Goal: Task Accomplishment & Management: Complete application form

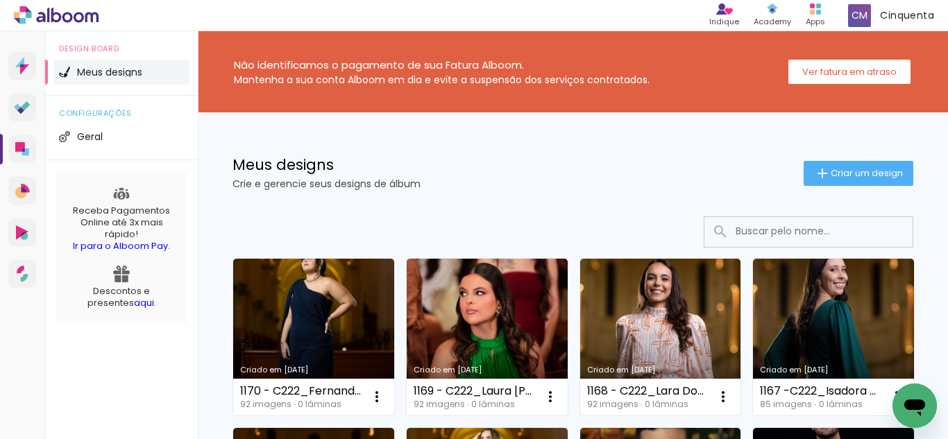
click at [283, 285] on link "Criado em [DATE]" at bounding box center [313, 337] width 161 height 157
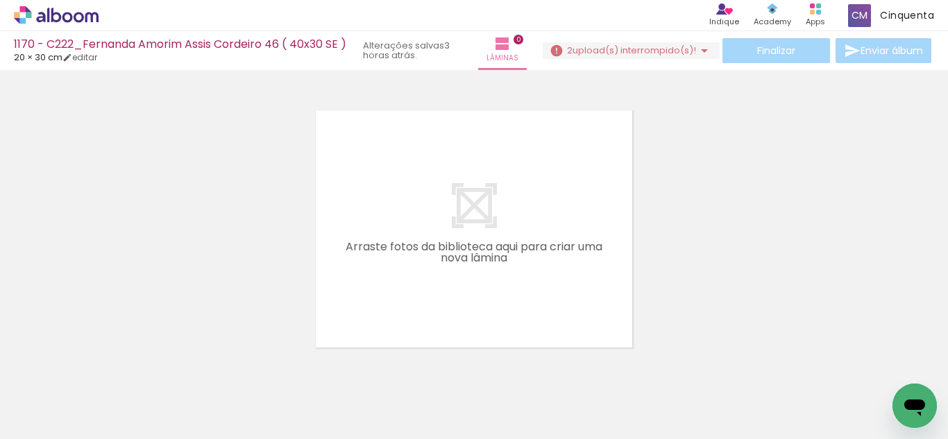
click at [625, 60] on div "Finalizar Enviar álbum" at bounding box center [738, 50] width 391 height 25
click at [623, 55] on span "upload(s) interrompido(s)!" at bounding box center [635, 50] width 124 height 13
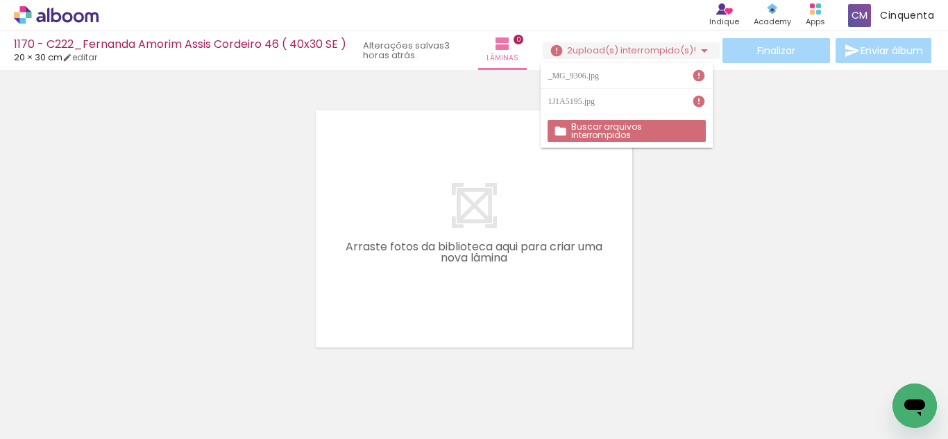
drag, startPoint x: 550, startPoint y: 76, endPoint x: 570, endPoint y: 81, distance: 20.6
click at [566, 80] on div "_MG_9306.jpg" at bounding box center [575, 75] width 55 height 8
click at [571, 81] on paper-item "_MG_9306.jpg" at bounding box center [626, 76] width 171 height 26
click at [79, 63] on div "1170 - C222_Fernanda Amorim Assis Cordeiro 46 ( 40x30 SE ) 20 × 30 cm editar 3 …" at bounding box center [238, 50] width 449 height 31
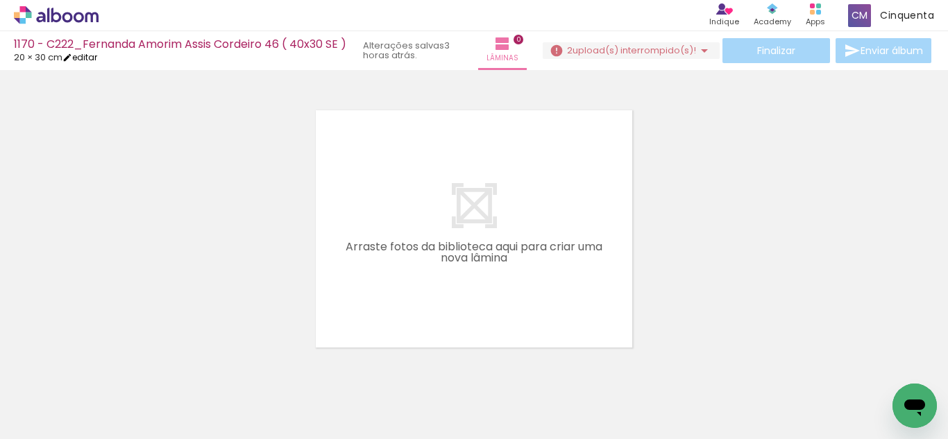
click at [72, 60] on iron-icon at bounding box center [67, 58] width 10 height 10
type input "0"
type input "30"
type input "40"
type input "0"
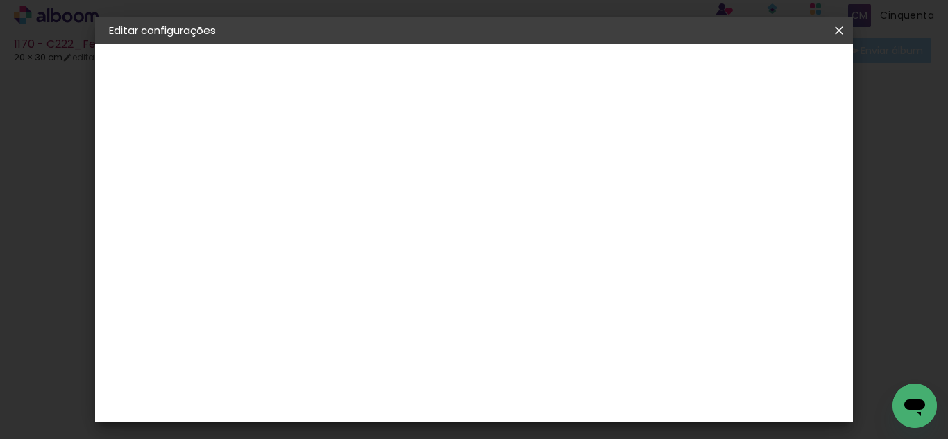
click at [0, 0] on slot "1170 - C222_Fernanda Amorim Assis Cordeiro 46 ( 40x30 SE )" at bounding box center [0, 0] width 0 height 0
drag, startPoint x: 430, startPoint y: 183, endPoint x: 750, endPoint y: 187, distance: 320.0
click at [396, 162] on div "Informações Dê um título ao seu álbum. Avançar" at bounding box center [336, 103] width 121 height 118
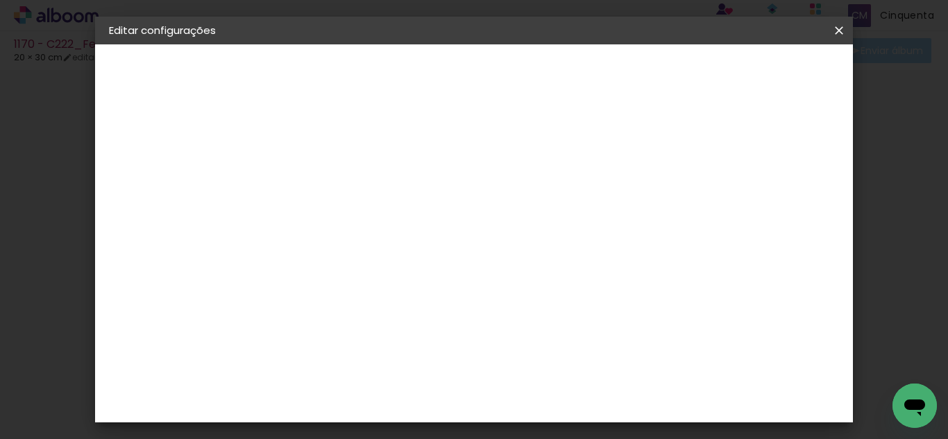
click at [843, 36] on iron-icon at bounding box center [839, 31] width 17 height 14
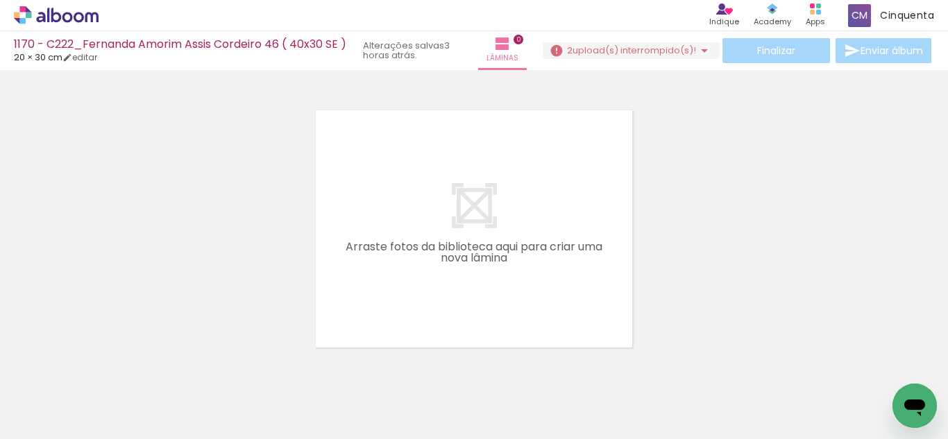
click at [46, 8] on icon at bounding box center [56, 15] width 85 height 18
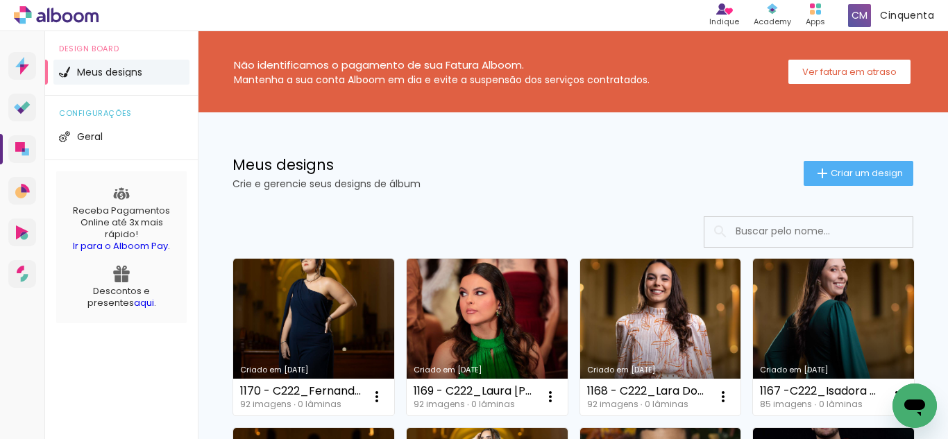
click at [619, 199] on div "Meus designs Crie e gerencie seus designs de álbum Criar um design" at bounding box center [573, 157] width 750 height 90
click at [814, 180] on iron-icon at bounding box center [822, 173] width 17 height 17
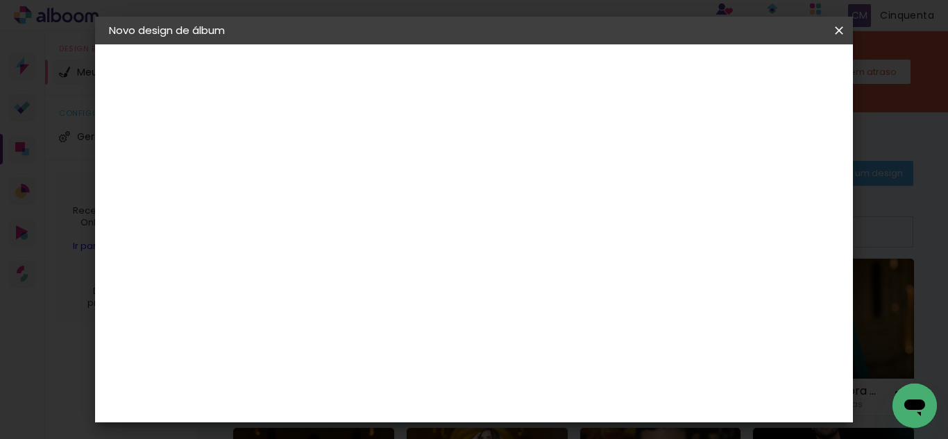
scroll to position [0, 99]
type input "1171 - C222_Ana Clara Fonseca Barbosa 46 ( 40x30"
type paper-input "1171 - C222_Ana Clara Fonseca Barbosa 46 ( 40x30"
drag, startPoint x: 669, startPoint y: 185, endPoint x: 782, endPoint y: 199, distance: 113.4
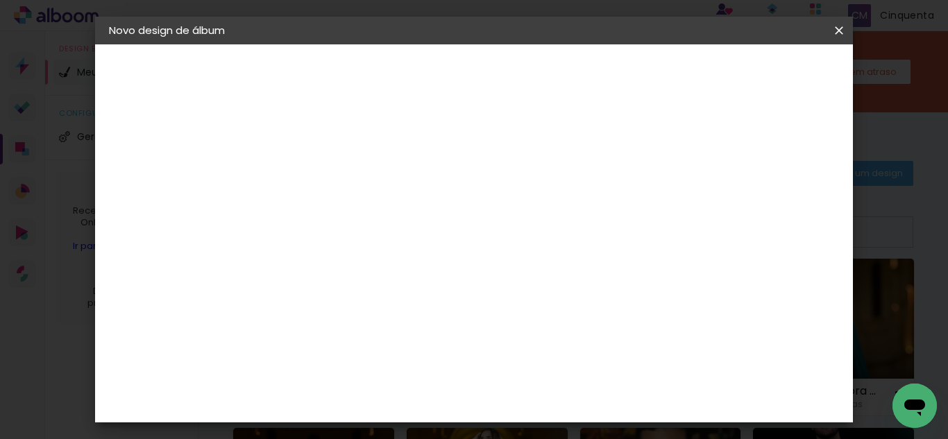
click at [0, 0] on div "Informações Dê um título ao seu álbum. Avançar" at bounding box center [0, 0] width 0 height 0
click at [0, 0] on paper-input-container "Título do álbum 1171 - C222_Ana Clara Fonseca Barbosa 46 ( 40x30" at bounding box center [0, 0] width 0 height 0
click at [336, 185] on input "1171 - C222_Ana Clara Fonseca Barbosa 46 ( 40x30" at bounding box center [336, 187] width 0 height 22
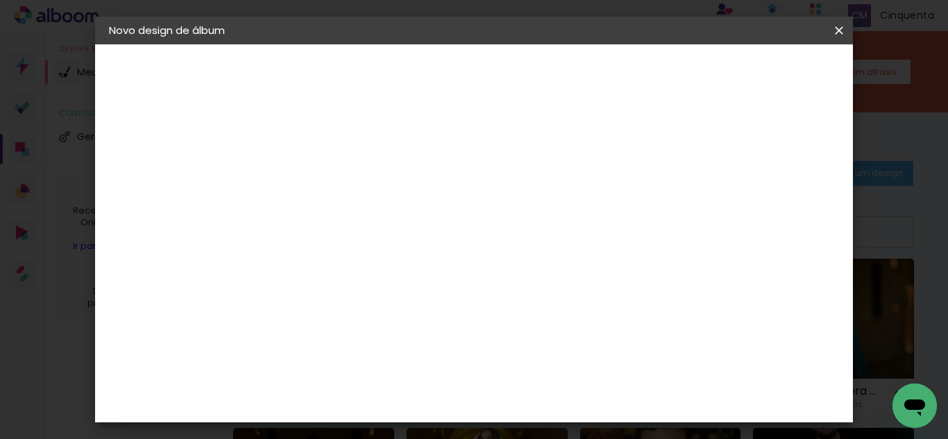
drag, startPoint x: 696, startPoint y: 185, endPoint x: 704, endPoint y: 186, distance: 8.4
click at [0, 0] on div at bounding box center [0, 0] width 0 height 0
click at [336, 185] on input "1171 - C222_Ana Clara Fonseca Barbosa 46 ( 40x30" at bounding box center [336, 187] width 0 height 22
type input "1171 - C222_Ana [PERSON_NAME] 46 ( 40x30 SE )"
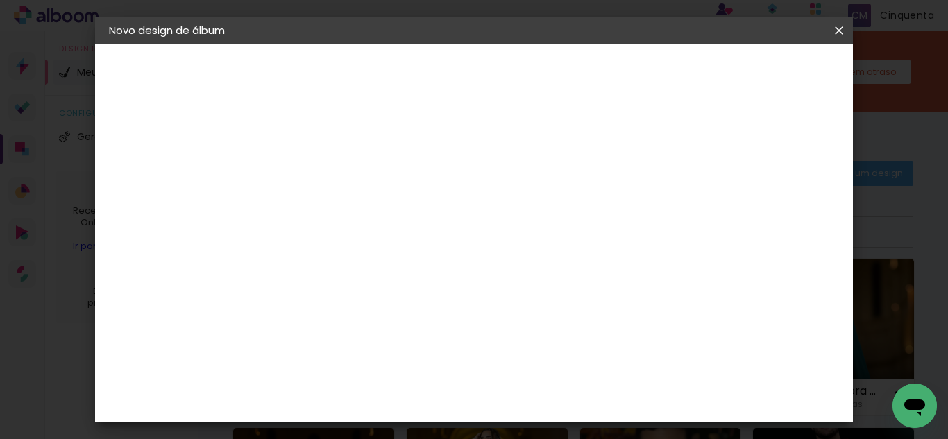
type paper-input "1171 - C222_Ana [PERSON_NAME] 46 ( 40x30 SE )"
click at [0, 0] on slot "Avançar" at bounding box center [0, 0] width 0 height 0
click at [0, 0] on slot "Tamanho Livre" at bounding box center [0, 0] width 0 height 0
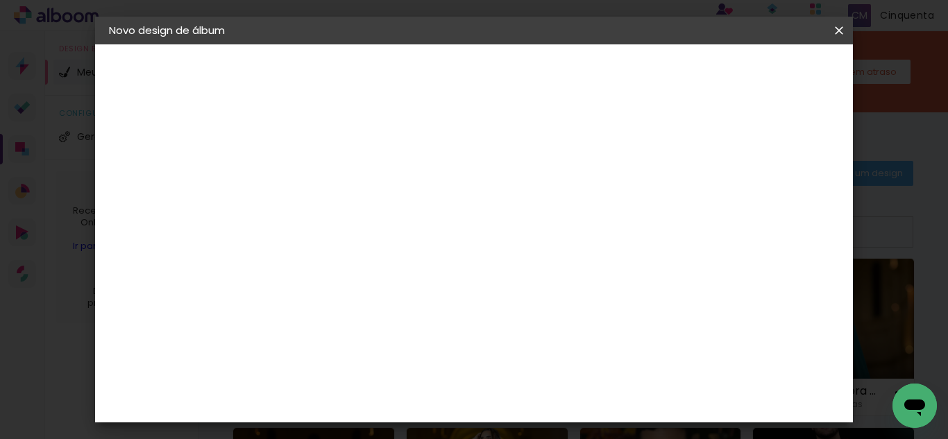
click at [0, 0] on slot "Avançar" at bounding box center [0, 0] width 0 height 0
type input "4"
type paper-input "4"
click at [778, 215] on input "4" at bounding box center [769, 209] width 25 height 21
type input "3"
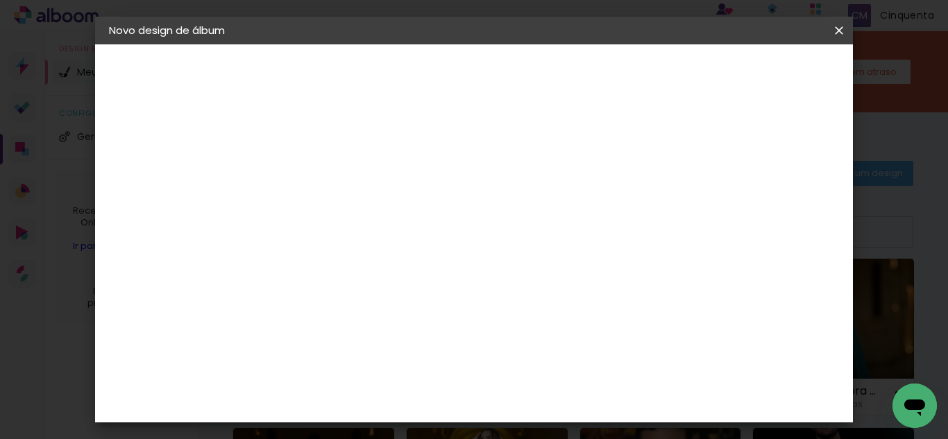
type paper-input "3"
click at [778, 216] on input "3" at bounding box center [772, 209] width 25 height 21
type input "2"
type paper-input "2"
click at [778, 216] on input "2" at bounding box center [773, 209] width 25 height 21
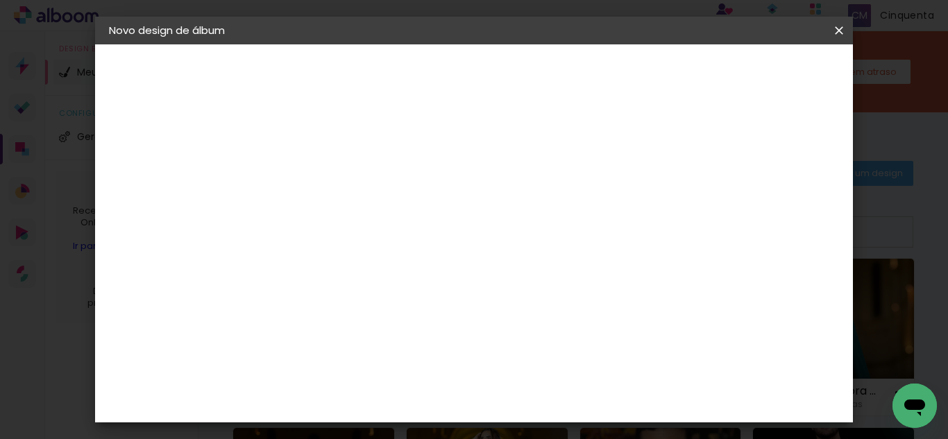
type input "1"
type paper-input "1"
click at [782, 216] on input "1" at bounding box center [773, 209] width 25 height 21
type input "0"
type paper-input "0"
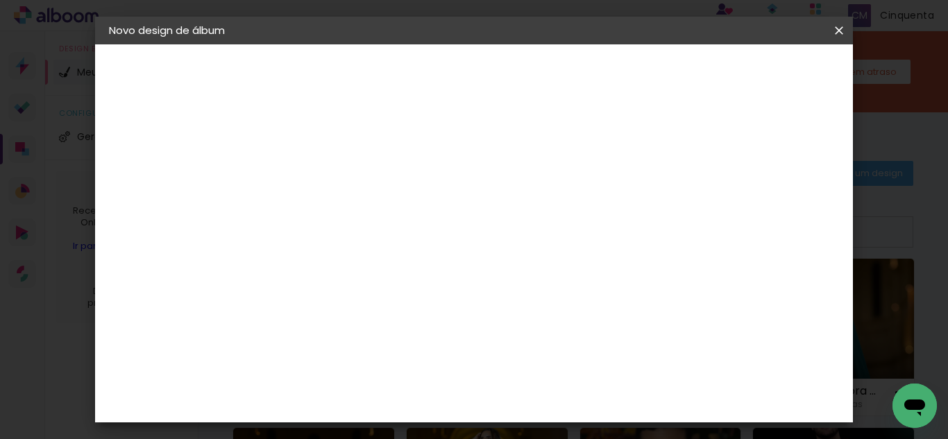
click at [782, 216] on input "0" at bounding box center [776, 209] width 25 height 21
type input "0"
click at [782, 216] on input "0" at bounding box center [776, 209] width 25 height 21
type input "1"
type paper-input "1"
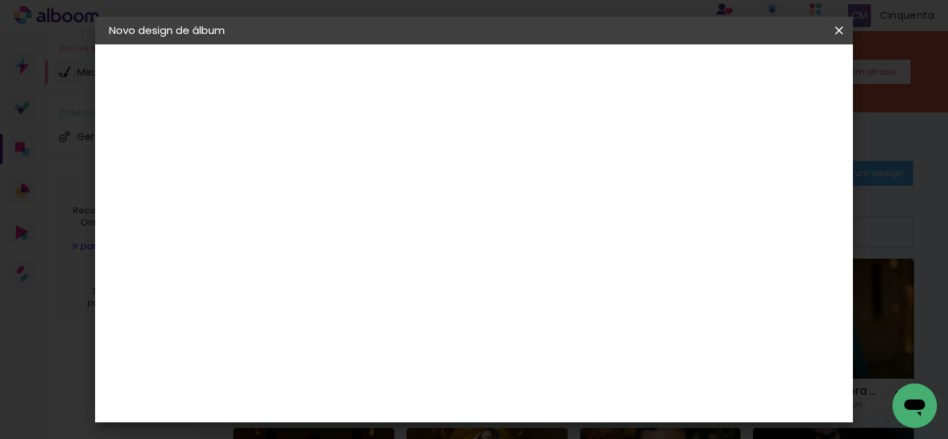
click at [345, 165] on input "1" at bounding box center [327, 159] width 48 height 17
type input "0"
type paper-input "0"
click at [346, 165] on input "0" at bounding box center [327, 159] width 48 height 17
type input "0"
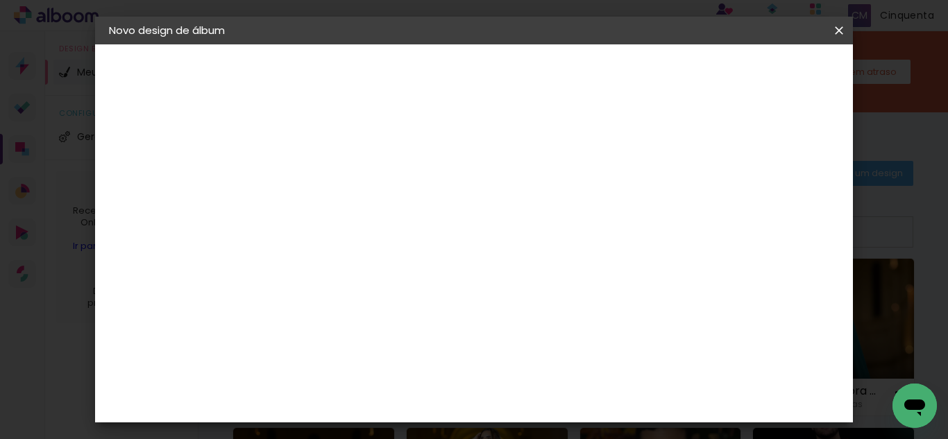
drag, startPoint x: 346, startPoint y: 165, endPoint x: 351, endPoint y: 176, distance: 13.0
click at [346, 166] on input "0" at bounding box center [327, 159] width 48 height 17
drag, startPoint x: 559, startPoint y: 381, endPoint x: 547, endPoint y: 382, distance: 12.6
click at [547, 382] on input "60" at bounding box center [550, 375] width 36 height 21
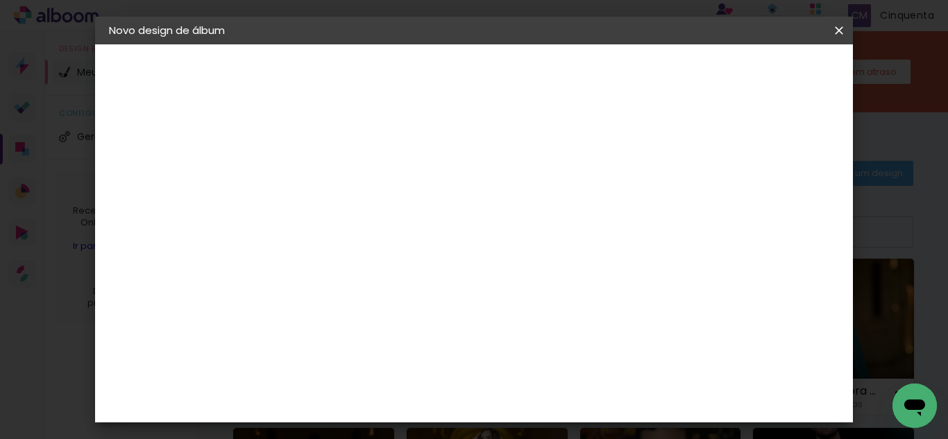
type input "40"
type paper-input "40"
click at [634, 73] on span "Iniciar design" at bounding box center [613, 78] width 41 height 19
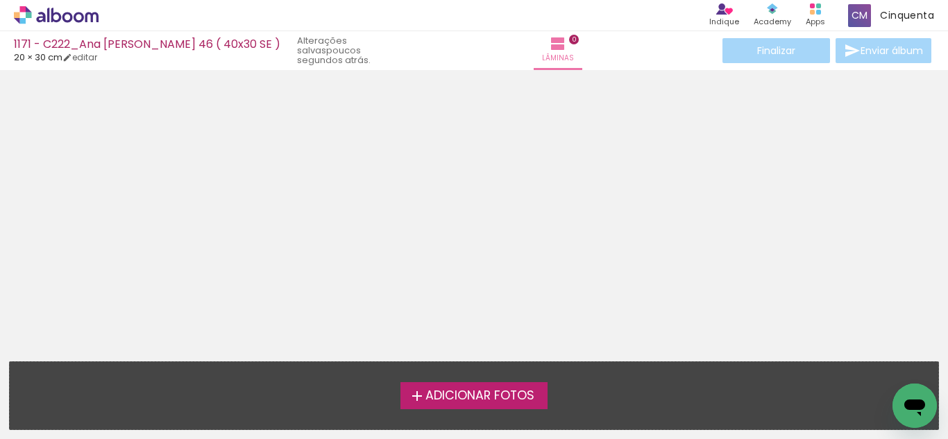
click at [423, 394] on label "Adicionar Fotos" at bounding box center [475, 395] width 148 height 26
click at [0, 0] on input "file" at bounding box center [0, 0] width 0 height 0
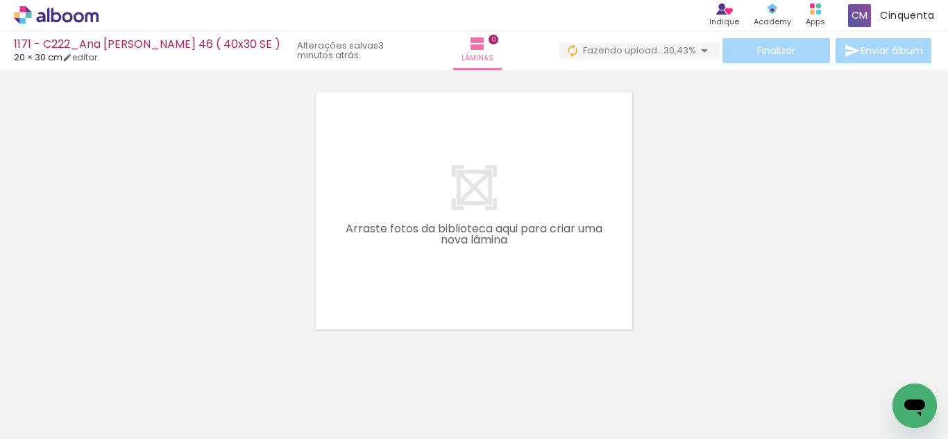
click at [793, 242] on div at bounding box center [474, 193] width 948 height 273
click at [592, 59] on div "3 upload(s) interrompido(s)! 96,74%" at bounding box center [631, 50] width 177 height 17
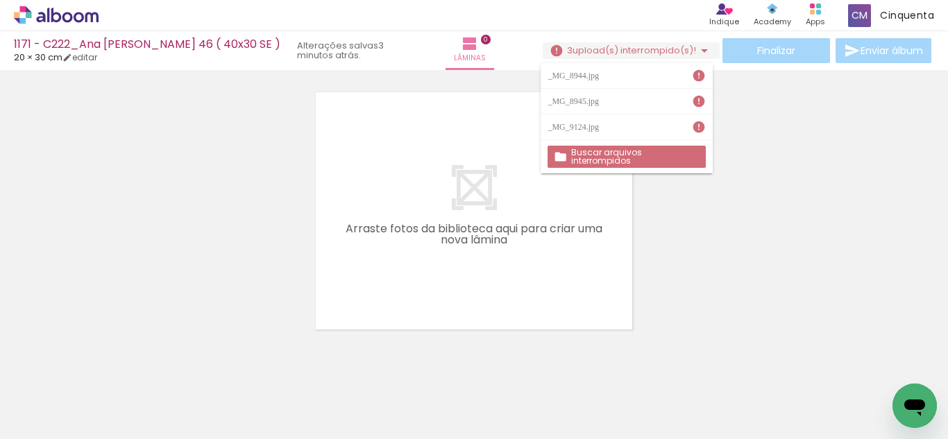
click at [241, 35] on div "1171 - C222_Ana Clara Fonseca Barbosa 46 ( 40x30 SE ) 20 × 30 cm editar 3 minut…" at bounding box center [474, 35] width 948 height 70
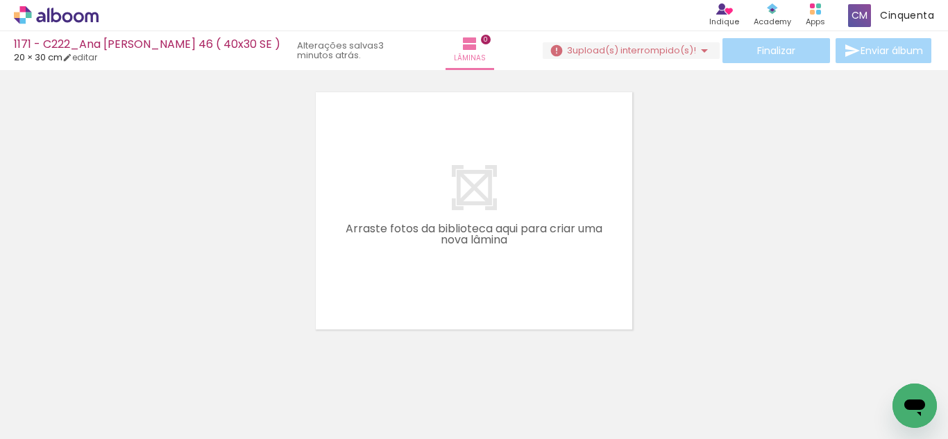
drag, startPoint x: 241, startPoint y: 42, endPoint x: 223, endPoint y: 52, distance: 20.8
click at [237, 45] on div "1171 - C222_Ana [PERSON_NAME] 46 ( 40x30 SE )" at bounding box center [147, 45] width 267 height 13
drag, startPoint x: 85, startPoint y: 53, endPoint x: 394, endPoint y: 133, distance: 318.5
click at [85, 53] on link "editar" at bounding box center [79, 57] width 35 height 12
type input "1171 - C222_Ana [PERSON_NAME] 46 ( 40x30 SE )"
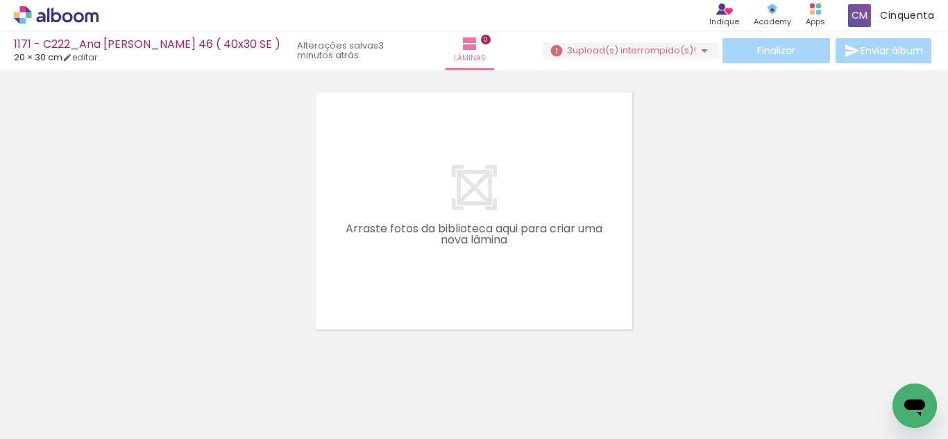
type input "0"
type input "30"
type input "40"
type input "0"
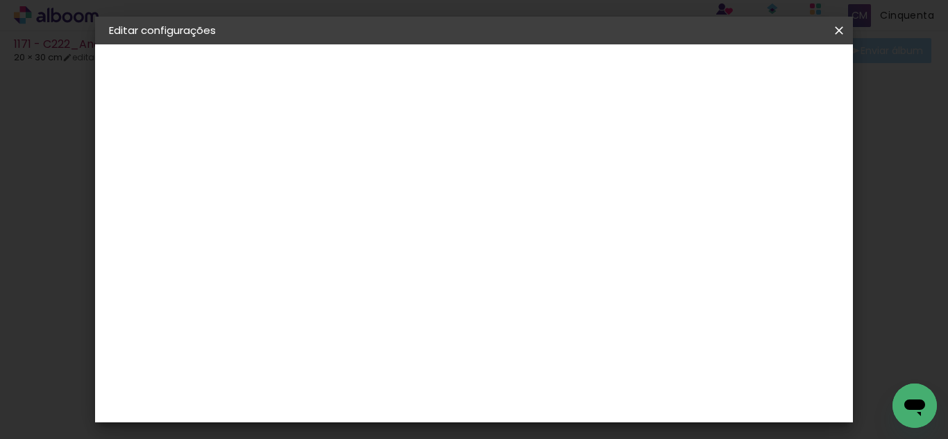
click at [0, 0] on slot "1171 - C222_Ana [PERSON_NAME] 46 ( 40x30 SE )" at bounding box center [0, 0] width 0 height 0
drag, startPoint x: 430, startPoint y: 185, endPoint x: 750, endPoint y: 210, distance: 321.7
click at [396, 162] on div "Informações Dê um título ao seu álbum. Avançar" at bounding box center [336, 103] width 121 height 118
drag, startPoint x: 621, startPoint y: 187, endPoint x: 629, endPoint y: 178, distance: 12.3
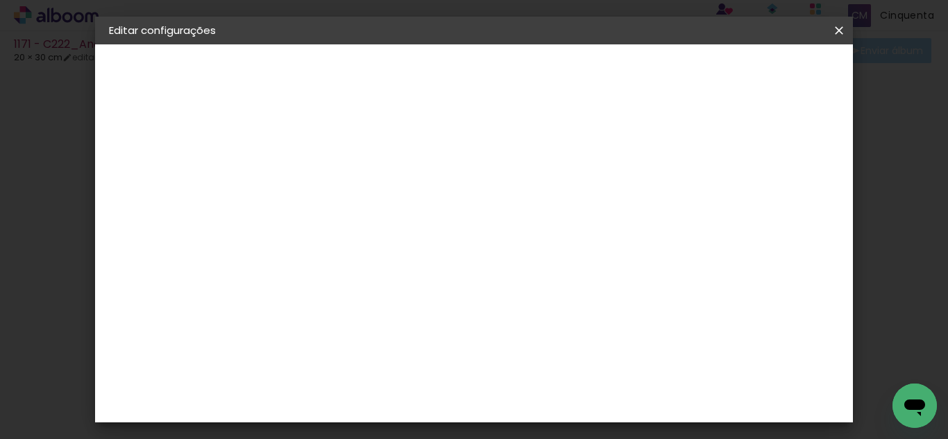
click at [336, 187] on input "1171 - C222_Ana [PERSON_NAME] 46 ( 40x30 SE )" at bounding box center [336, 187] width 0 height 22
click at [838, 31] on iron-icon at bounding box center [839, 31] width 17 height 14
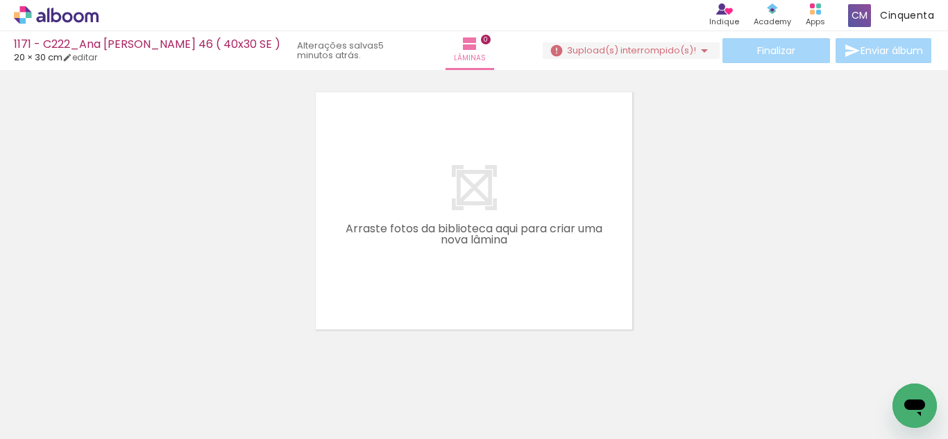
click at [61, 15] on icon at bounding box center [56, 15] width 85 height 18
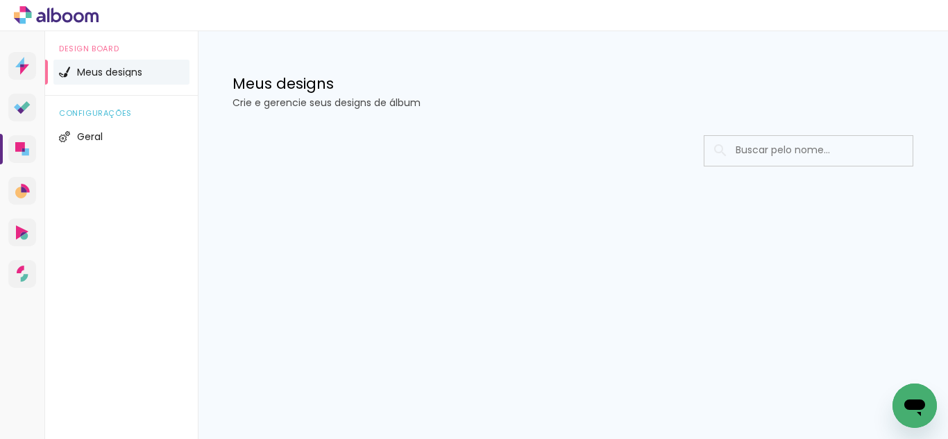
drag, startPoint x: 732, startPoint y: 153, endPoint x: 764, endPoint y: 145, distance: 33.7
click at [770, 149] on input at bounding box center [828, 150] width 198 height 28
click at [764, 145] on input at bounding box center [828, 150] width 198 height 28
click at [764, 145] on div "Meus designs Crie e gerencie seus designs de álbum" at bounding box center [573, 147] width 750 height 233
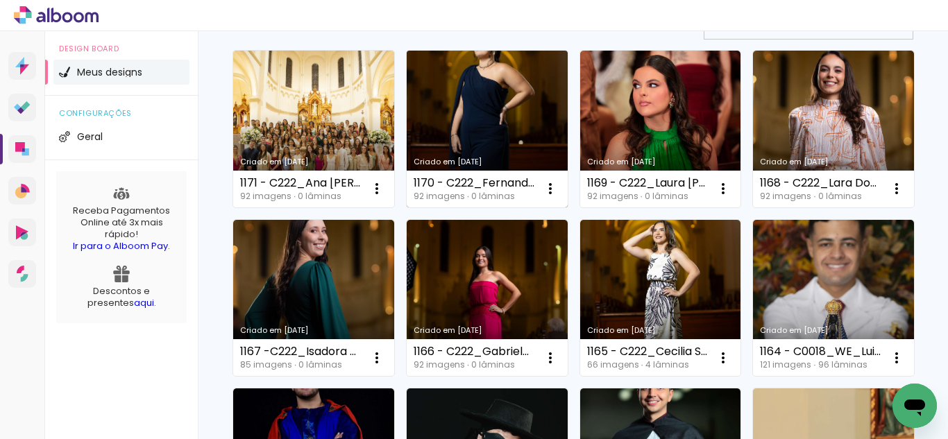
scroll to position [139, 0]
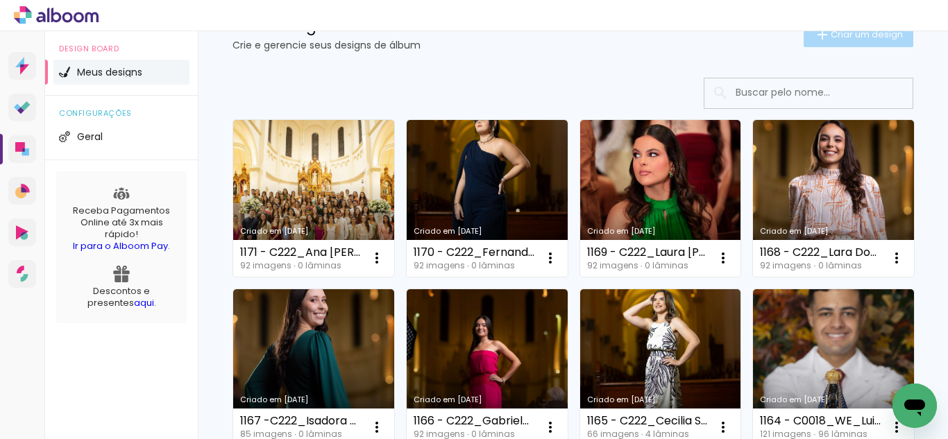
click at [814, 42] on iron-icon at bounding box center [822, 34] width 17 height 17
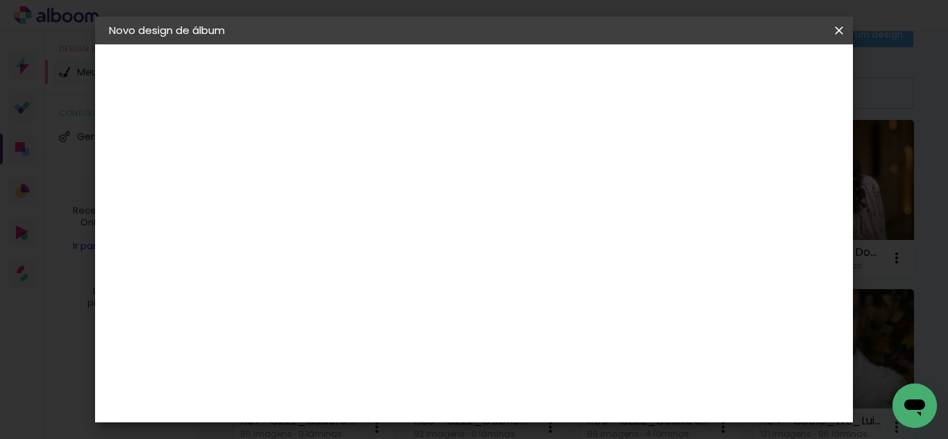
drag, startPoint x: 537, startPoint y: 198, endPoint x: 467, endPoint y: 181, distance: 72.1
click at [336, 185] on input "1172 - C222_Clara Oliveira de Vasconcelos" at bounding box center [336, 187] width 0 height 22
drag, startPoint x: 439, startPoint y: 185, endPoint x: 518, endPoint y: 180, distance: 78.6
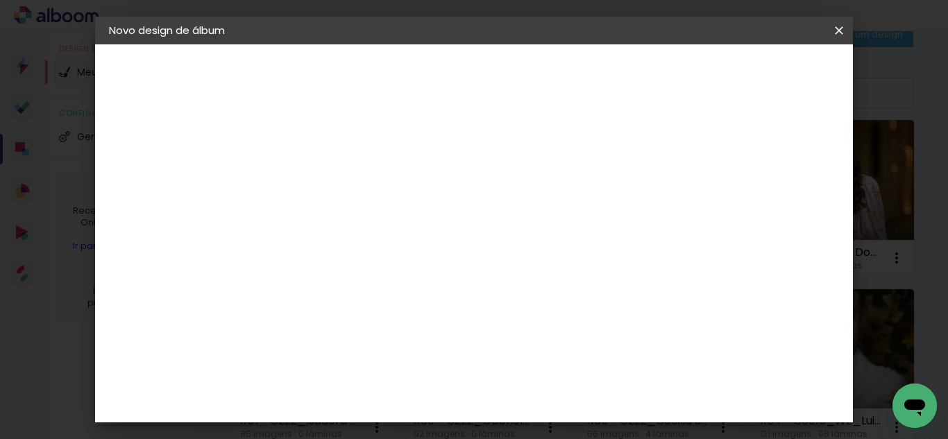
click at [336, 183] on input "1172 - C222_Clara Oliveira de Vasconcelos" at bounding box center [336, 187] width 0 height 22
drag, startPoint x: 595, startPoint y: 194, endPoint x: 709, endPoint y: 187, distance: 114.0
click at [0, 0] on div at bounding box center [0, 0] width 0 height 0
click at [336, 192] on input "1172 - C222_Clara Oliveira de Vasconcelos" at bounding box center [336, 187] width 0 height 22
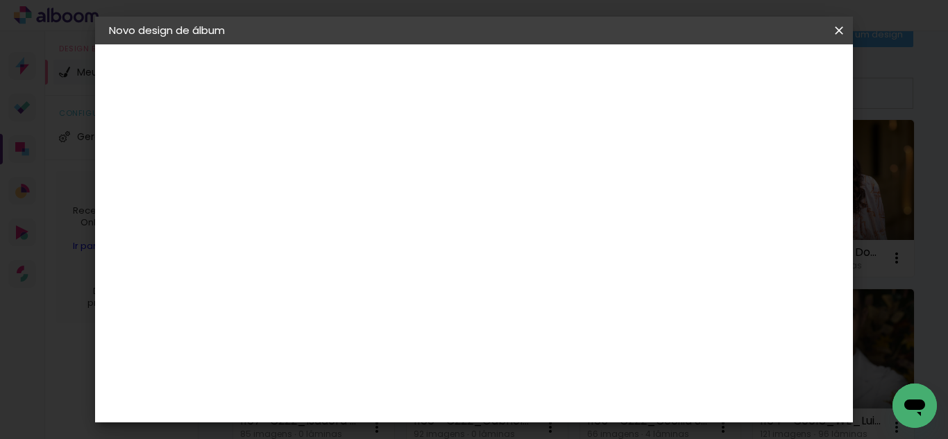
scroll to position [0, 147]
type input "1172 - C222_Clara Oliveira de Vasconcelos 46 ( 40X30 SE )"
type paper-input "1172 - C222_Clara Oliveira de Vasconcelos 46 ( 40X30 SE )"
click at [0, 0] on slot "Avançar" at bounding box center [0, 0] width 0 height 0
click at [596, 197] on paper-item "Tamanho Livre" at bounding box center [528, 211] width 133 height 31
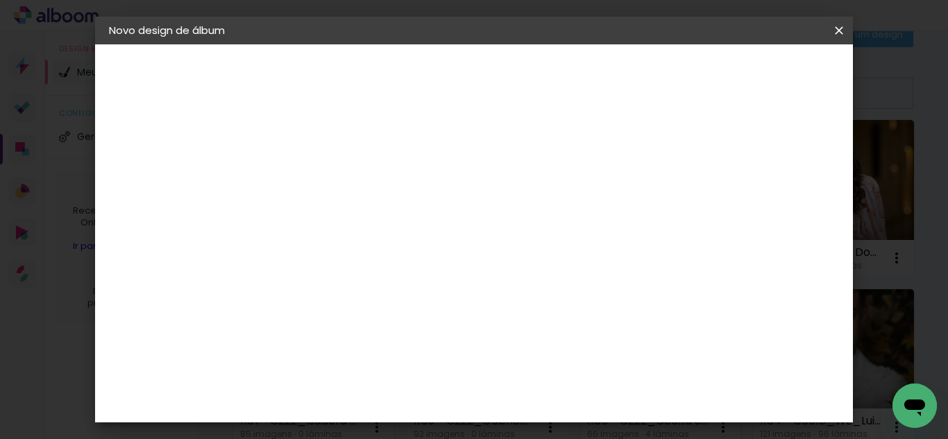
click at [596, 65] on paper-button "Avançar" at bounding box center [562, 74] width 68 height 24
type input "4"
type paper-input "4"
click at [775, 153] on input "4" at bounding box center [769, 147] width 25 height 21
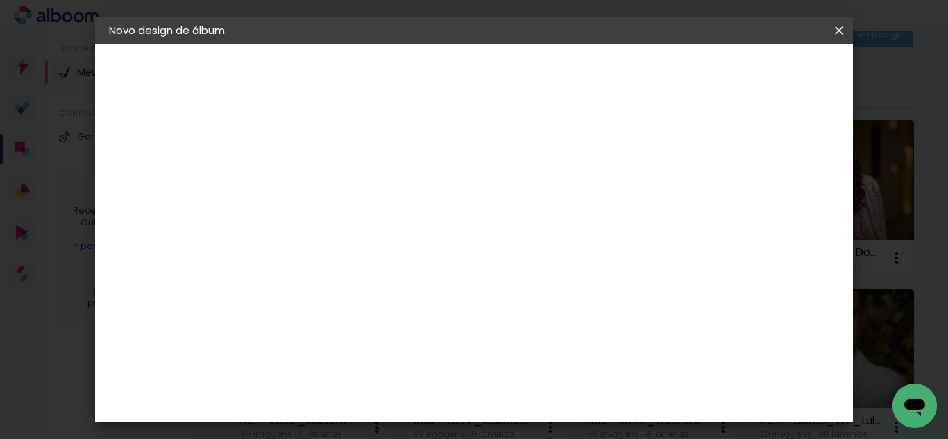
click at [775, 153] on div "30 cm cm cm mm A maioria das encadernadoras sugere 5mm de sangria." at bounding box center [532, 169] width 512 height 111
type input "3"
type paper-input "3"
click at [777, 215] on input "3" at bounding box center [771, 209] width 25 height 21
type input "2"
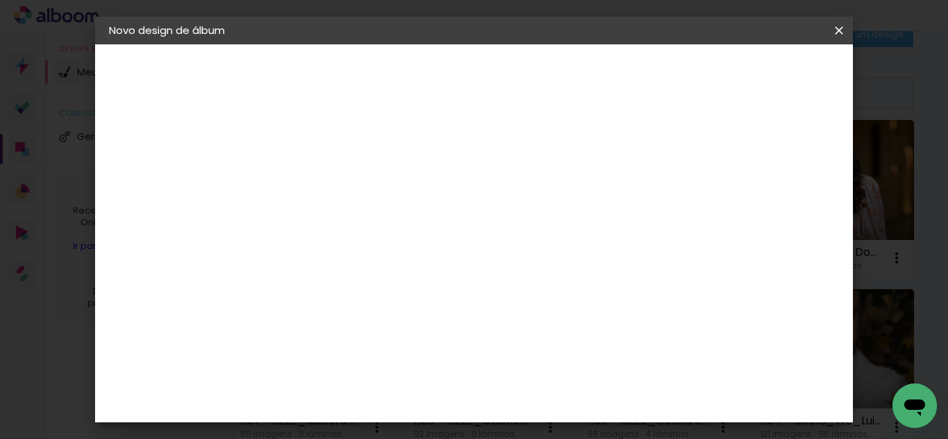
type paper-input "2"
click at [777, 215] on input "2" at bounding box center [772, 209] width 25 height 21
type input "1"
type paper-input "1"
click at [778, 214] on input "1" at bounding box center [775, 209] width 25 height 21
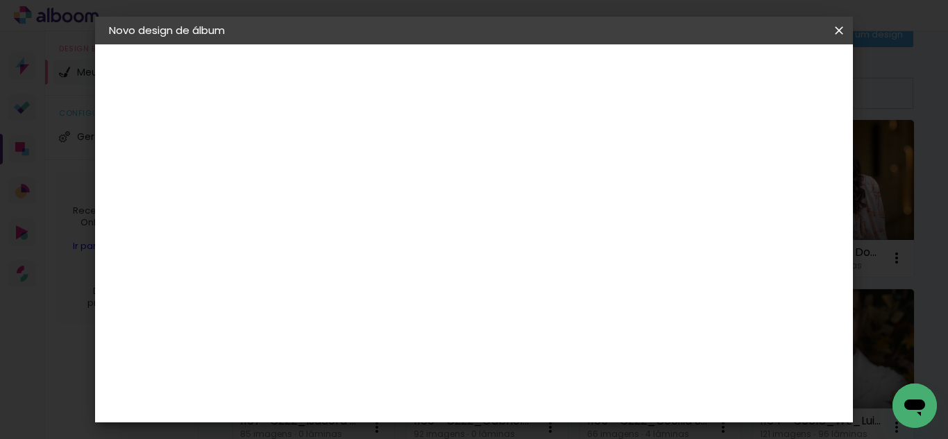
type input "0"
click at [780, 215] on input "0" at bounding box center [775, 209] width 25 height 21
click at [407, 263] on div at bounding box center [431, 251] width 135 height 89
type input "1"
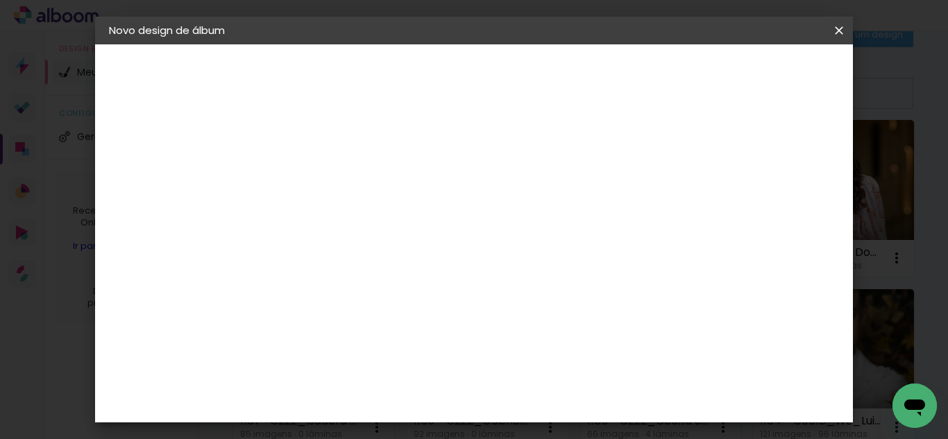
type paper-input "1"
click at [344, 160] on input "1" at bounding box center [327, 159] width 48 height 17
type input "0"
type paper-input "0"
click at [346, 162] on input "0" at bounding box center [327, 159] width 48 height 17
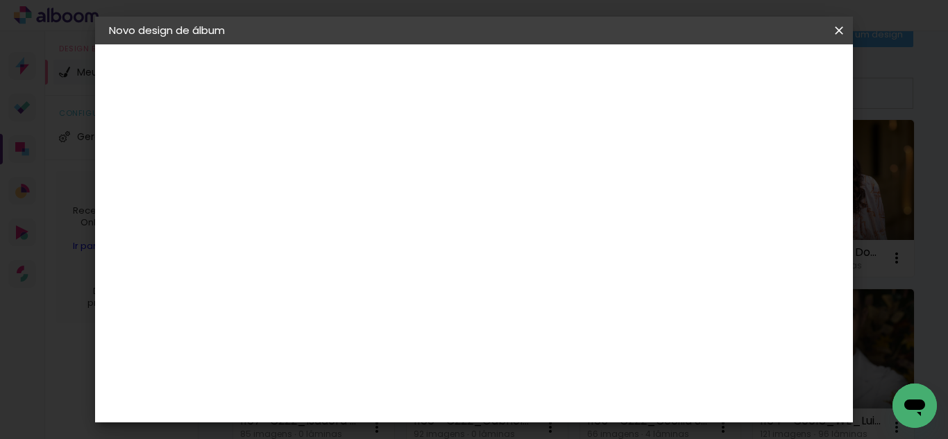
type input "0"
click at [347, 162] on input "0" at bounding box center [327, 159] width 48 height 17
drag, startPoint x: 561, startPoint y: 395, endPoint x: 471, endPoint y: 412, distance: 91.9
click at [471, 412] on div "cm" at bounding box center [559, 398] width 401 height 49
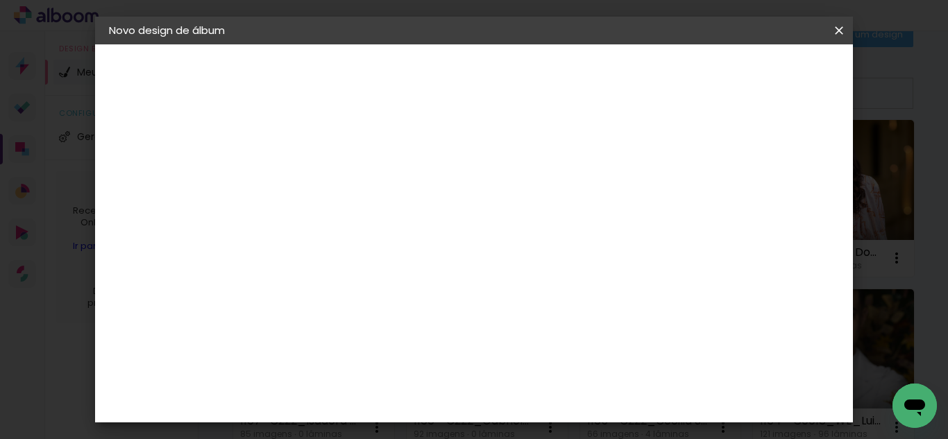
type input "40"
type paper-input "40"
click at [634, 69] on span "Iniciar design" at bounding box center [613, 78] width 41 height 19
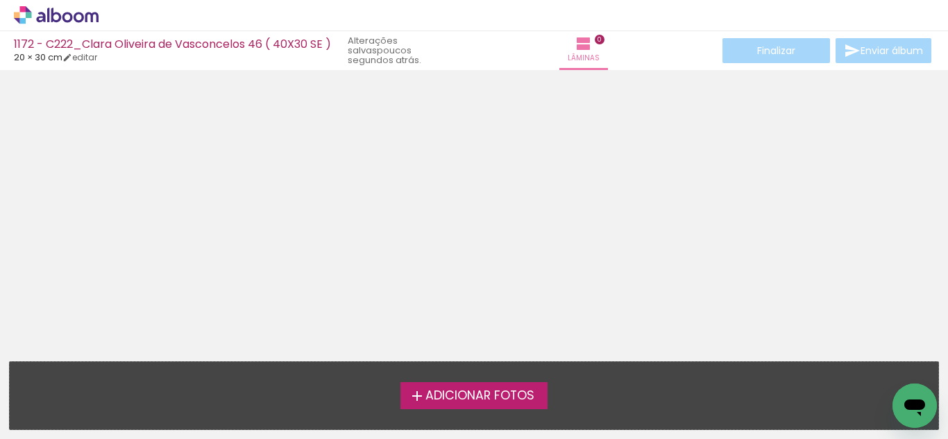
click at [429, 396] on span "Adicionar Fotos" at bounding box center [480, 396] width 109 height 12
click at [0, 0] on input "file" at bounding box center [0, 0] width 0 height 0
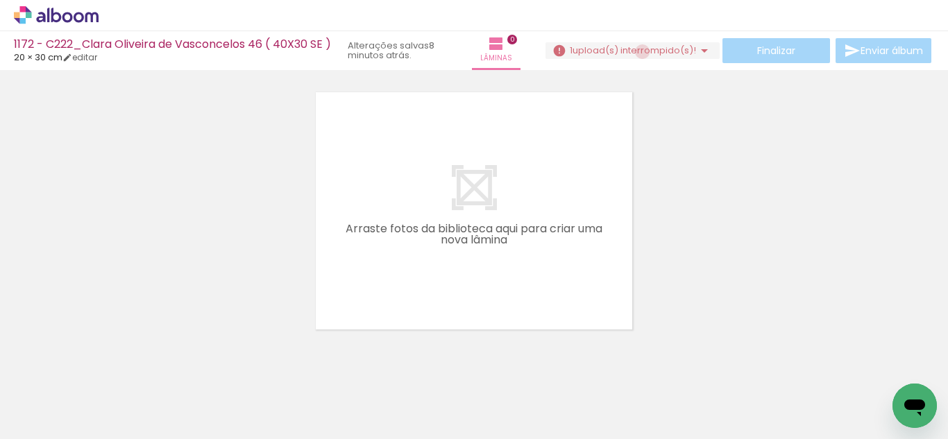
click at [637, 52] on span "upload(s) interrompido(s)!" at bounding box center [635, 50] width 124 height 13
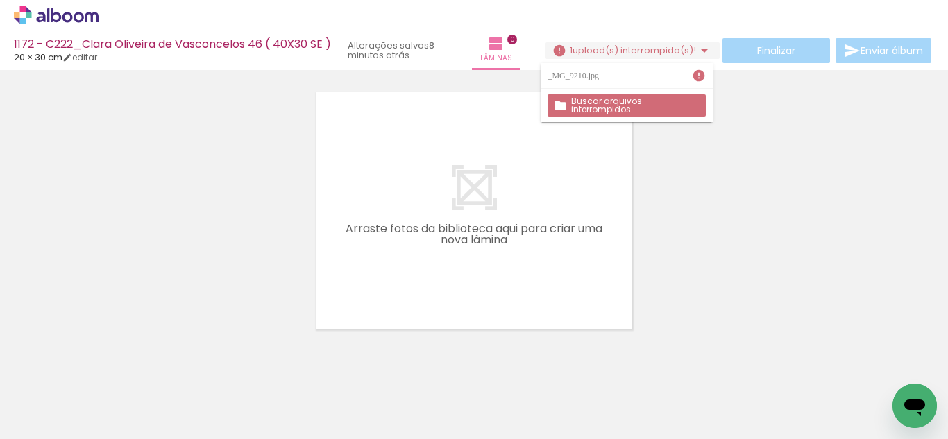
click at [97, 61] on div "20 × 30 cm editar" at bounding box center [55, 58] width 83 height 10
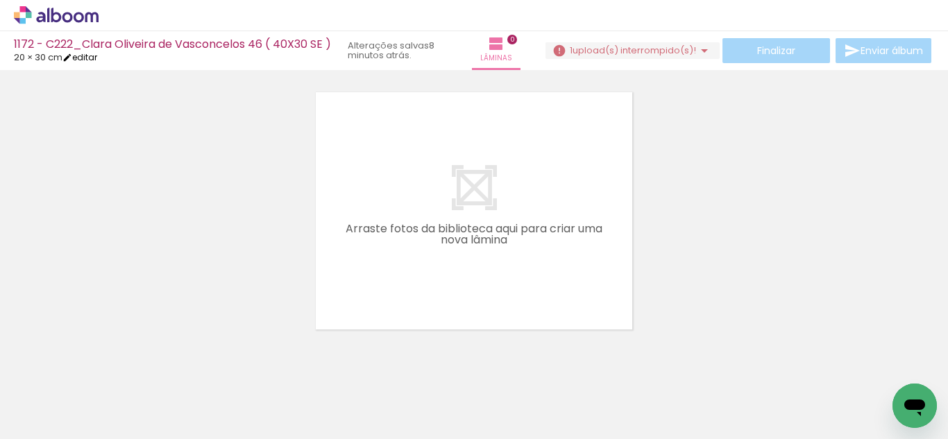
click at [96, 57] on link "editar" at bounding box center [79, 57] width 35 height 12
type input "1172 - C222_Clara Oliveira de Vasconcelos 46 ( 40X30 SE )"
type input "0"
type input "30"
type input "40"
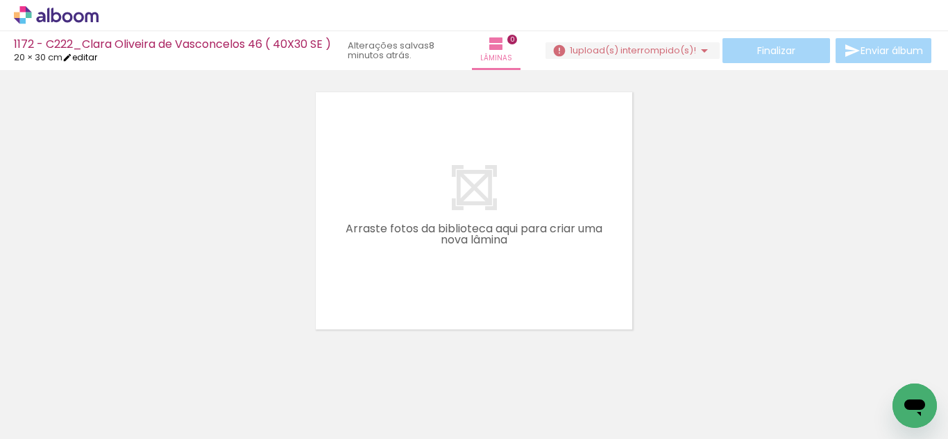
type input "0"
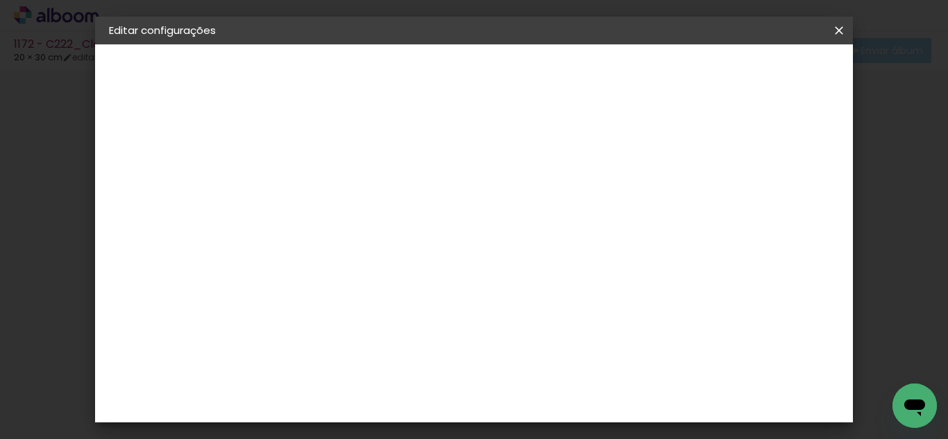
click at [0, 0] on slot "1172 - C222_Clara Oliveira de Vasconcelos 46 ( 40X30 SE )" at bounding box center [0, 0] width 0 height 0
drag, startPoint x: 432, startPoint y: 193, endPoint x: 752, endPoint y: 233, distance: 323.2
click at [396, 162] on div "Informações Dê um título ao seu álbum. Avançar" at bounding box center [336, 103] width 121 height 118
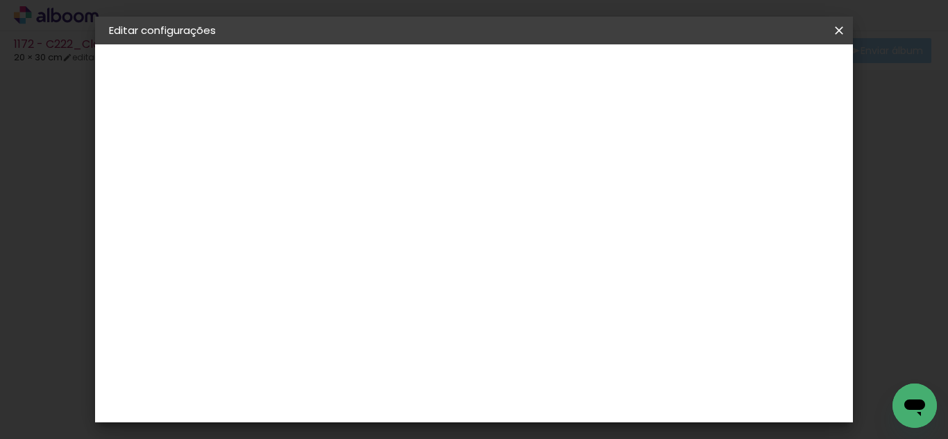
drag, startPoint x: 850, startPoint y: 21, endPoint x: 524, endPoint y: 67, distance: 329.5
click at [848, 24] on paper-icon-button at bounding box center [839, 30] width 28 height 25
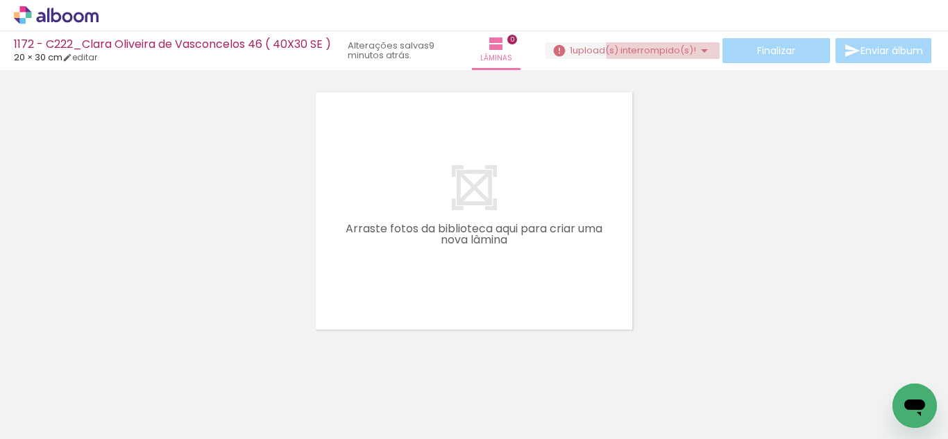
click at [658, 49] on span "upload(s) interrompido(s)!" at bounding box center [635, 50] width 124 height 13
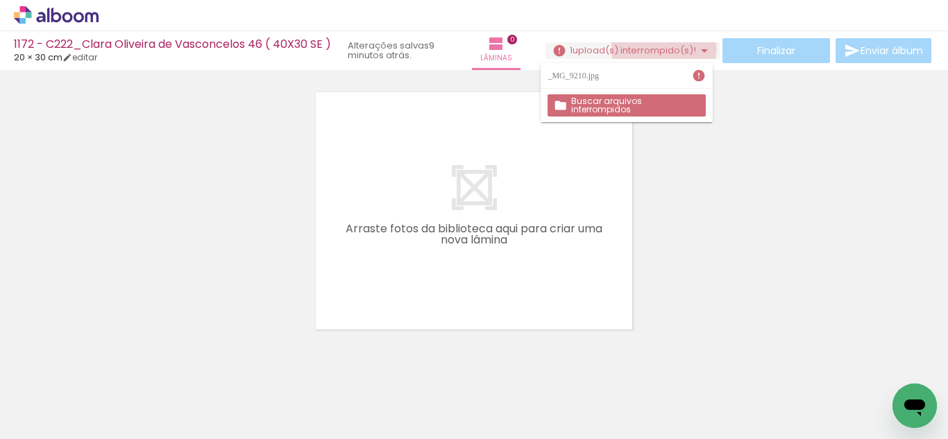
click at [658, 49] on span "upload(s) interrompido(s)!" at bounding box center [635, 50] width 124 height 13
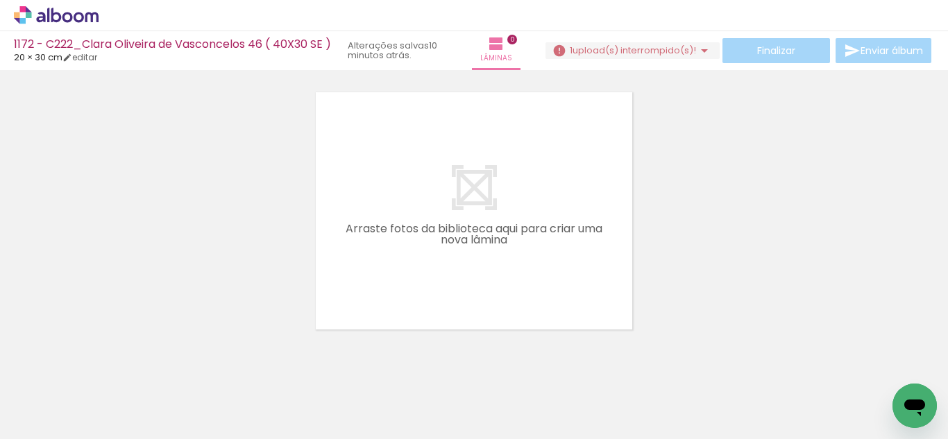
click at [99, 22] on link "› Editor de álbum" at bounding box center [102, 15] width 176 height 18
